Goal: Task Accomplishment & Management: Manage account settings

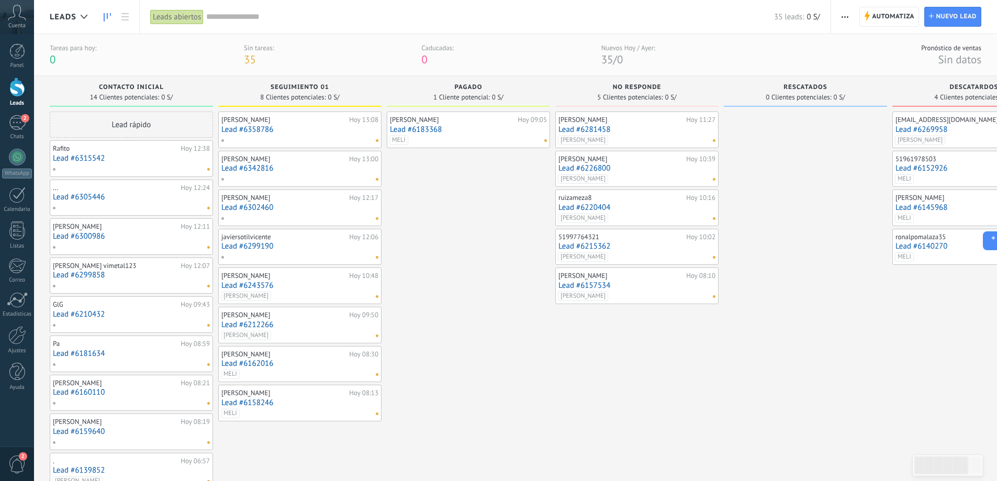
scroll to position [16, 0]
click at [13, 101] on div "Leads" at bounding box center [17, 103] width 30 height 7
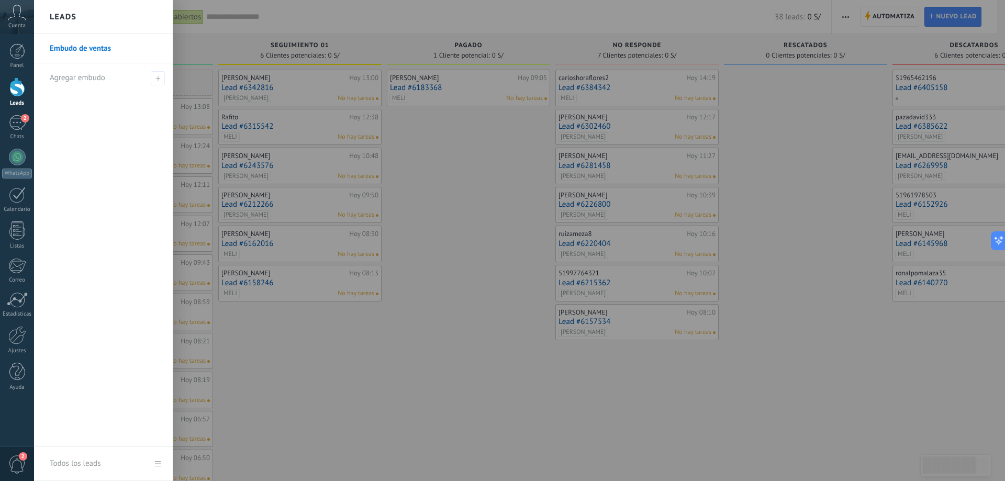
click at [473, 196] on div at bounding box center [536, 240] width 1005 height 481
